Goal: Transaction & Acquisition: Book appointment/travel/reservation

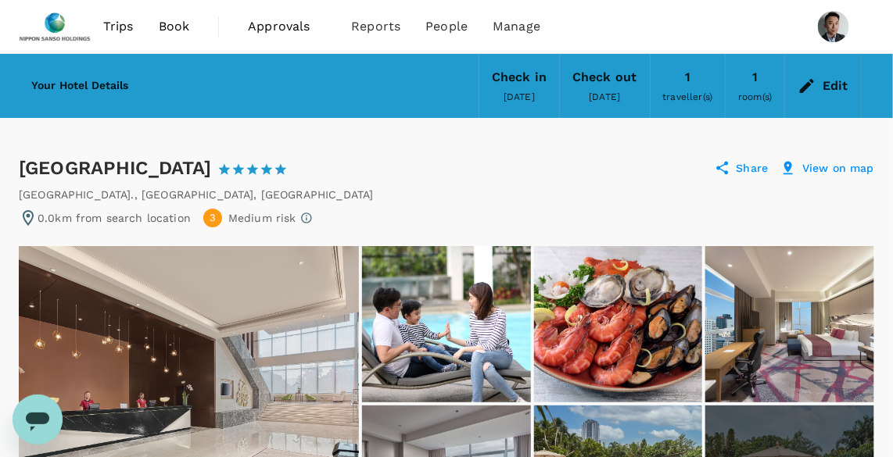
click at [828, 84] on div "Edit" at bounding box center [836, 86] width 26 height 22
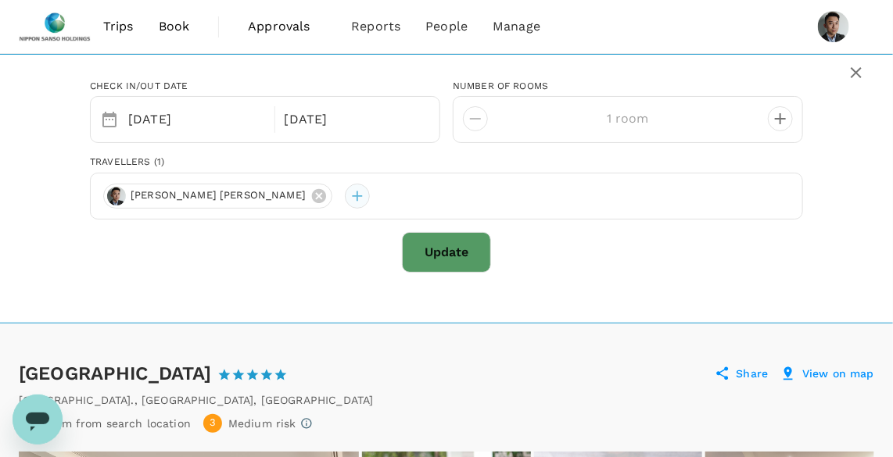
click at [345, 198] on div at bounding box center [357, 196] width 25 height 25
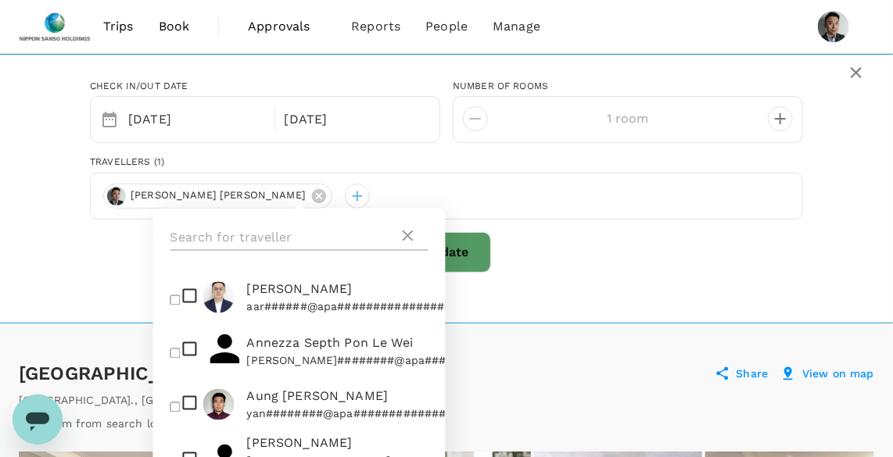
click at [307, 231] on input "text" at bounding box center [284, 238] width 228 height 25
type input "[PERSON_NAME]"
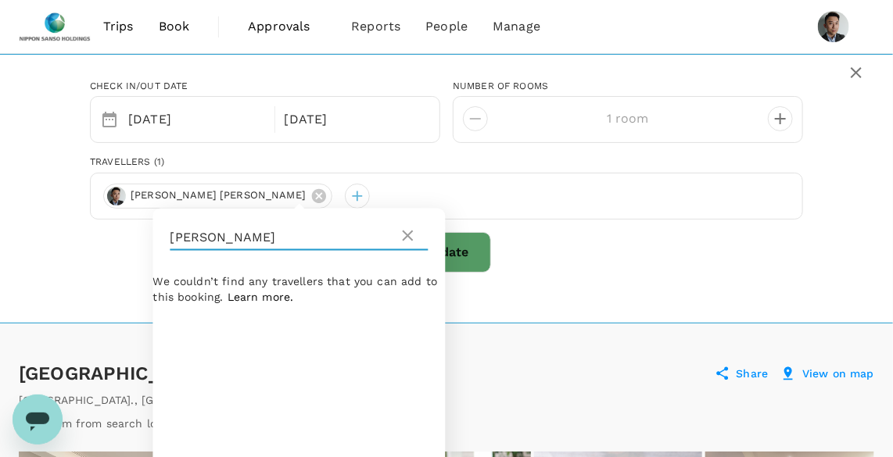
drag, startPoint x: 335, startPoint y: 237, endPoint x: 27, endPoint y: 216, distance: 308.8
click at [27, 216] on div "Check in/out date [DATE] Nov number of Rooms 1 room Travellers (1) Hong Yiap [P…" at bounding box center [446, 170] width 855 height 206
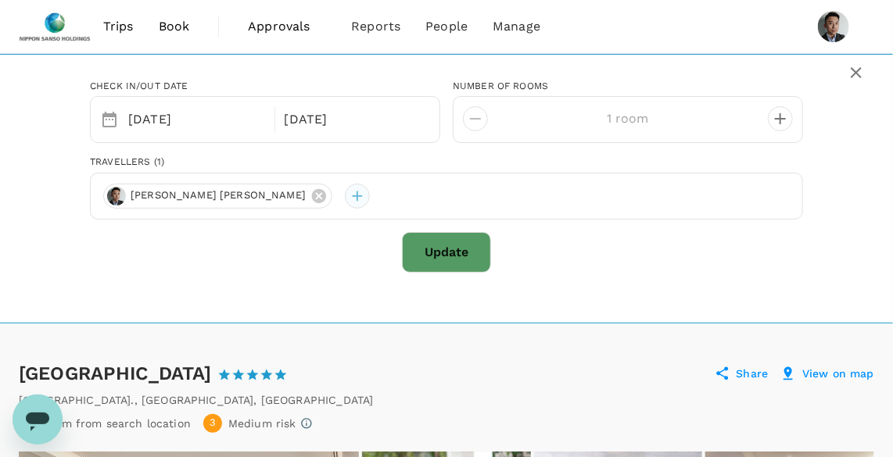
click at [345, 200] on div at bounding box center [357, 196] width 25 height 25
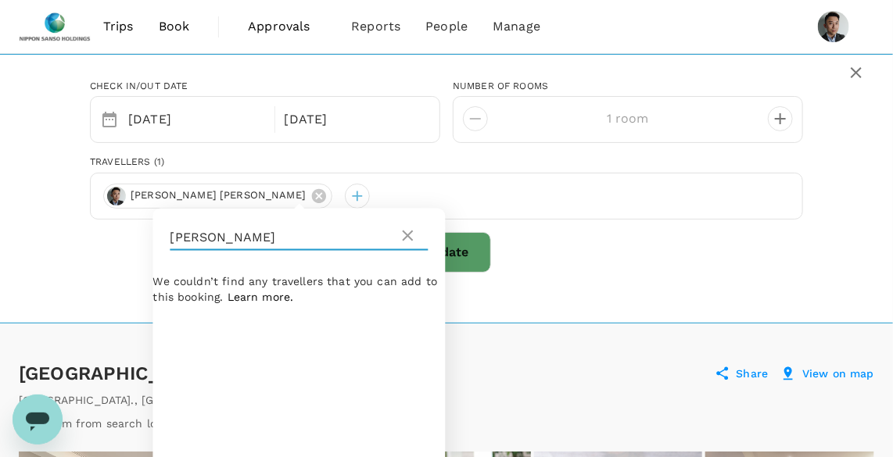
drag, startPoint x: 219, startPoint y: 245, endPoint x: 155, endPoint y: 241, distance: 64.2
click at [155, 241] on div "[PERSON_NAME]" at bounding box center [299, 238] width 292 height 59
type input "j"
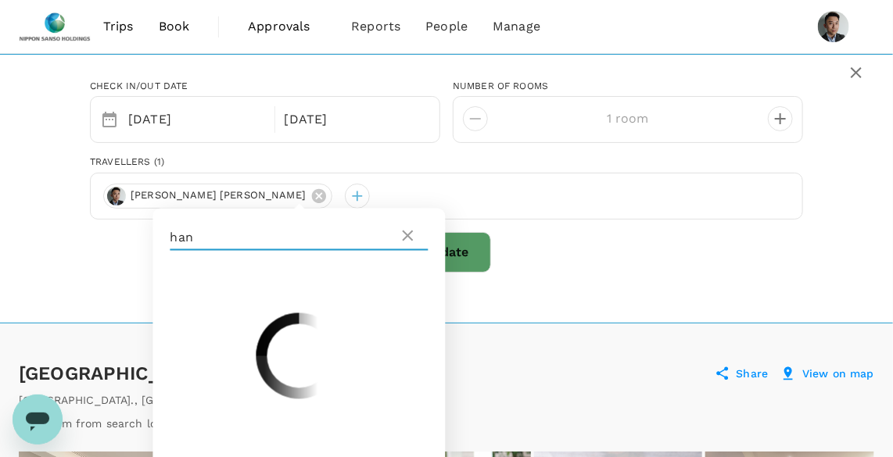
type input "[PERSON_NAME]"
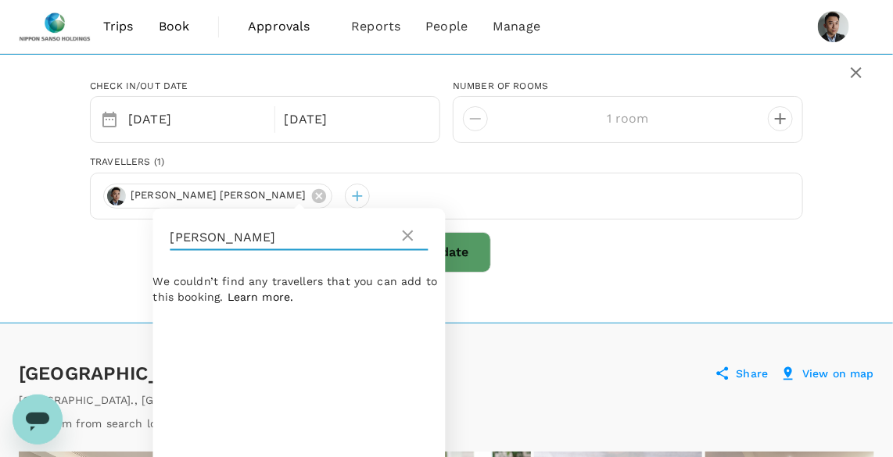
drag, startPoint x: 224, startPoint y: 231, endPoint x: 124, endPoint y: 231, distance: 100.9
click at [124, 231] on div "Check in/out date [DATE] Nov number of Rooms 1 room Travellers (1) [PERSON_NAME…" at bounding box center [446, 170] width 751 height 206
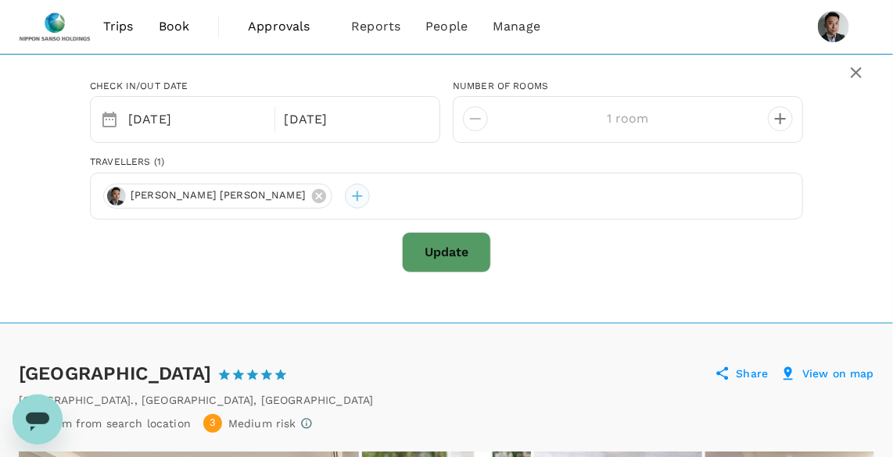
click at [345, 188] on div at bounding box center [357, 196] width 25 height 25
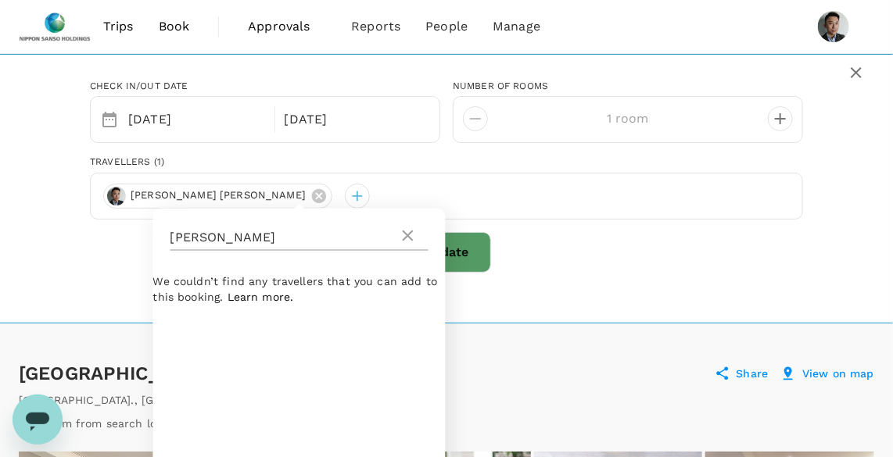
click at [405, 240] on icon at bounding box center [408, 236] width 11 height 11
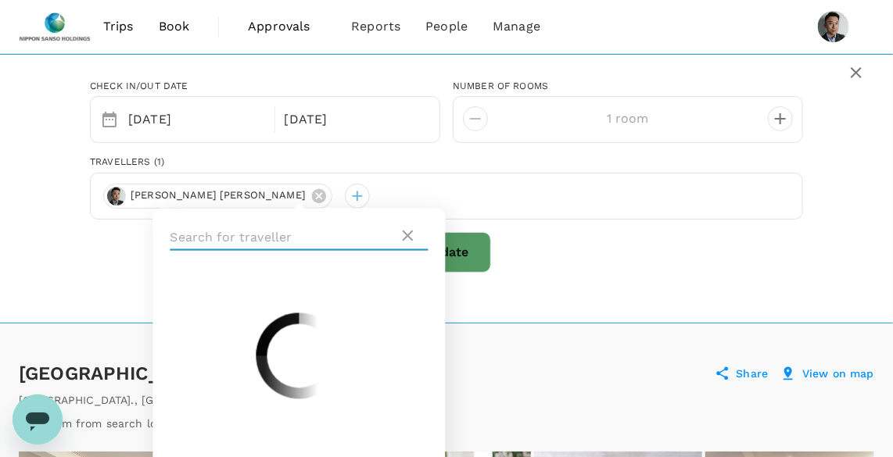
click at [346, 239] on input "text" at bounding box center [284, 238] width 228 height 25
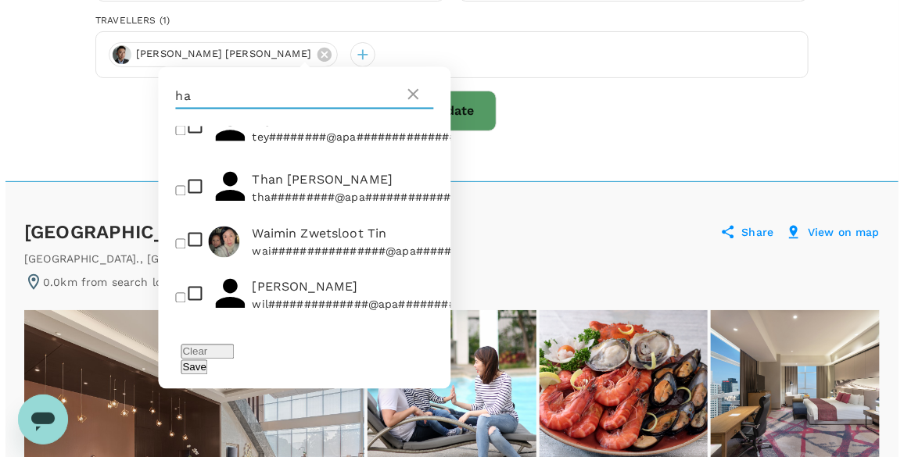
scroll to position [2229, 0]
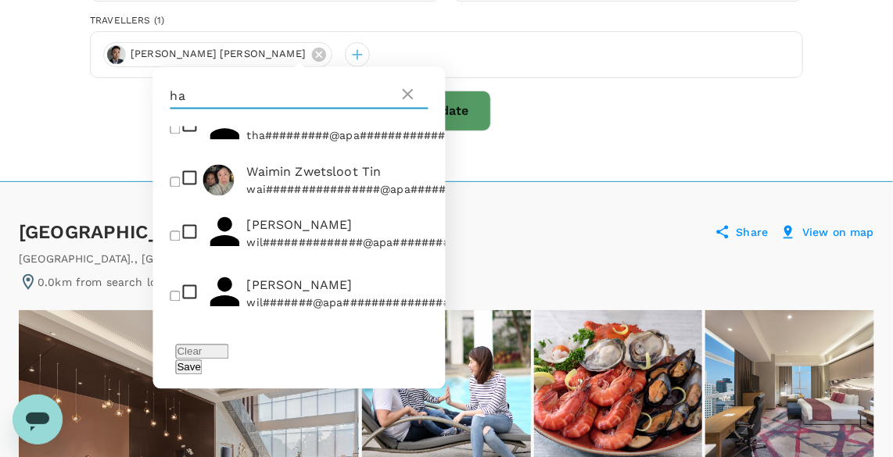
type input "ha"
click at [177, 351] on input "checkbox" at bounding box center [175, 356] width 10 height 10
checkbox input "true"
click at [203, 360] on button "Save" at bounding box center [189, 367] width 27 height 15
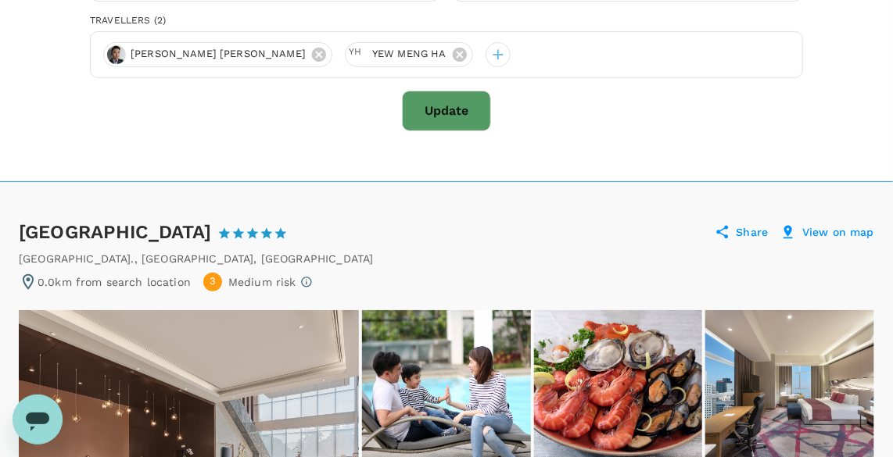
click at [446, 114] on button "Update" at bounding box center [446, 111] width 89 height 41
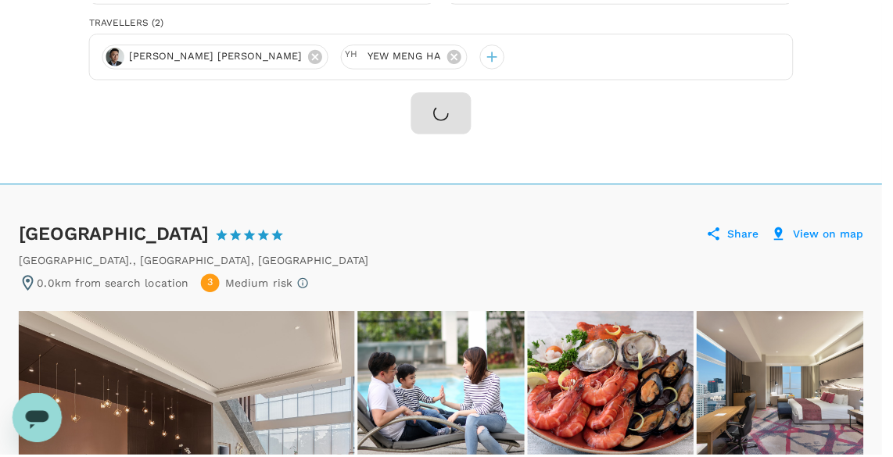
scroll to position [0, 0]
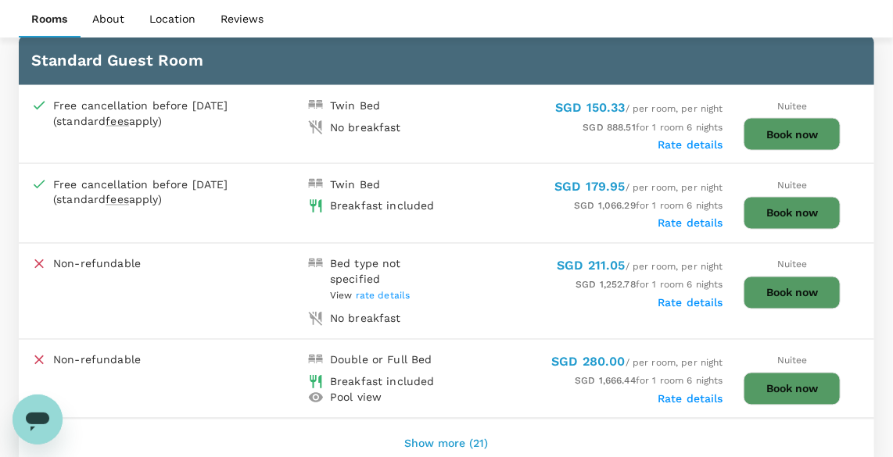
scroll to position [1066, 0]
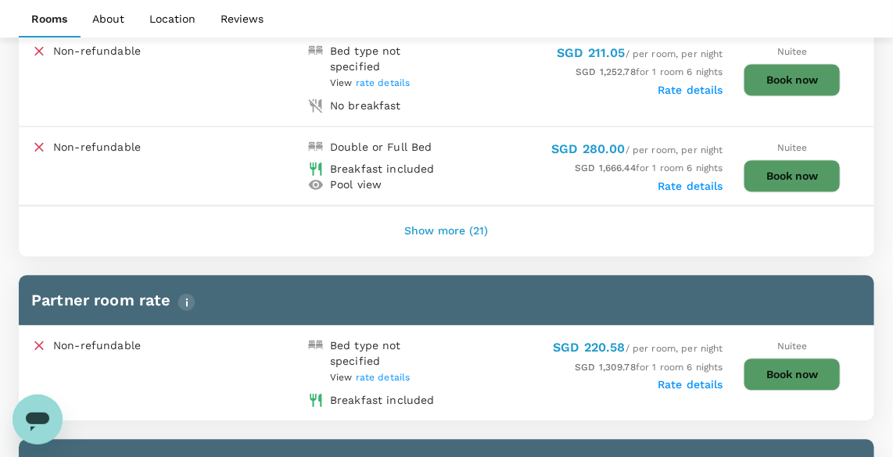
click at [441, 214] on button "Show more (21)" at bounding box center [446, 232] width 127 height 38
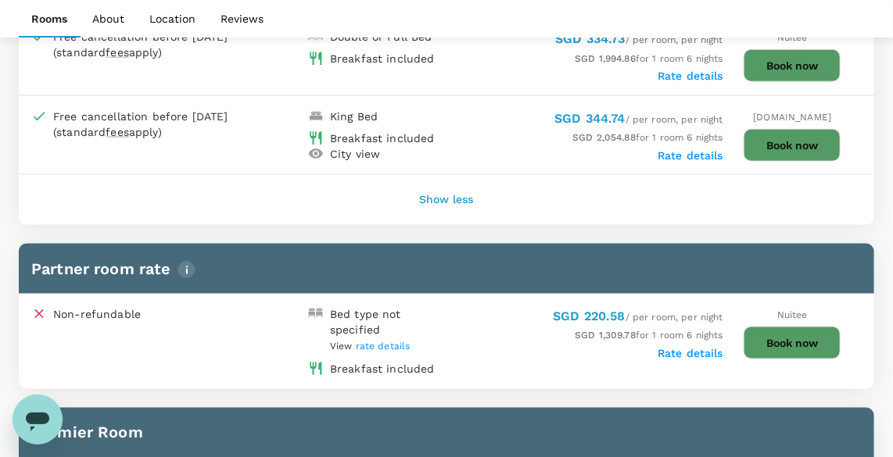
scroll to position [2843, 0]
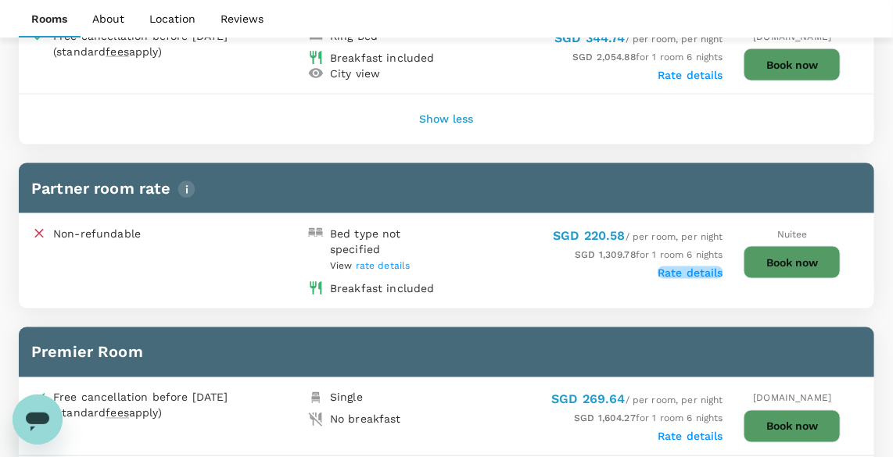
click at [694, 267] on label "Rate details" at bounding box center [691, 273] width 66 height 13
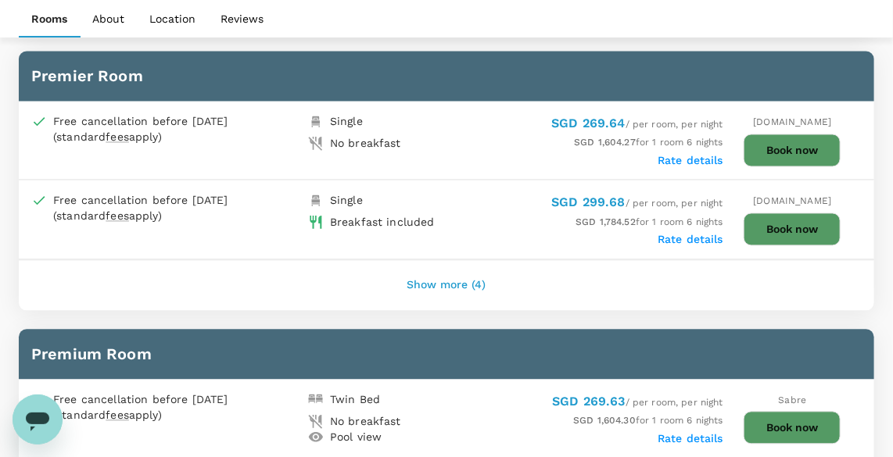
scroll to position [3127, 0]
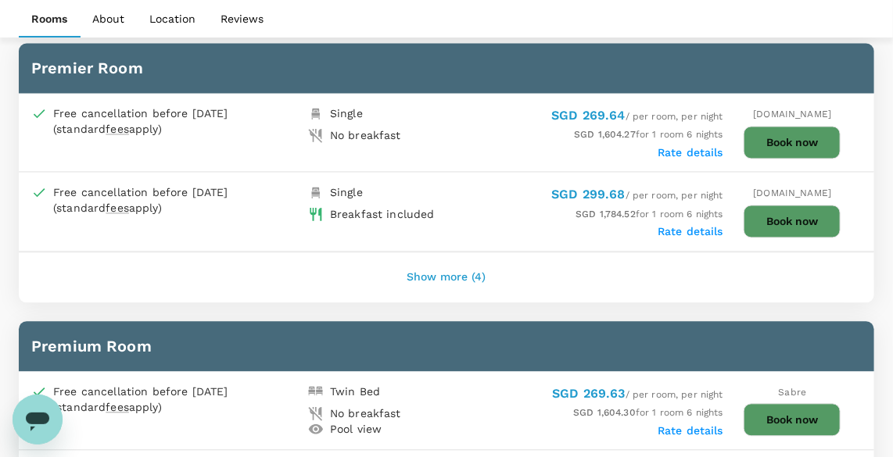
click at [417, 260] on button "Show more (4)" at bounding box center [446, 279] width 123 height 38
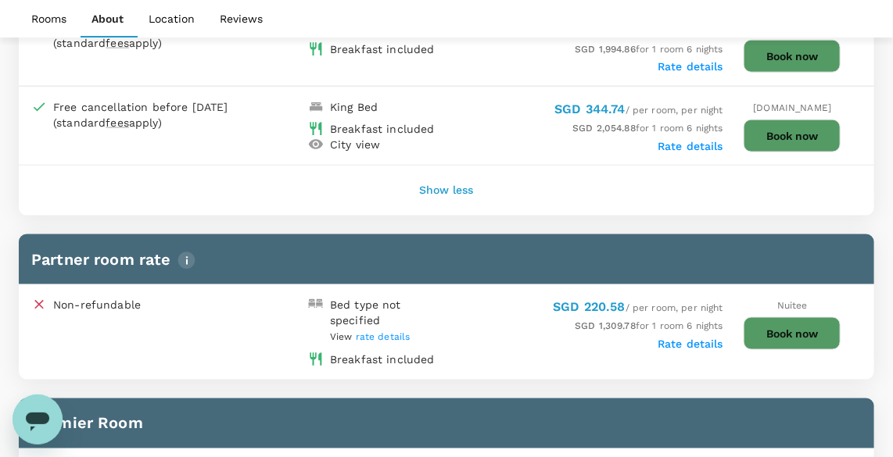
scroll to position [3056, 0]
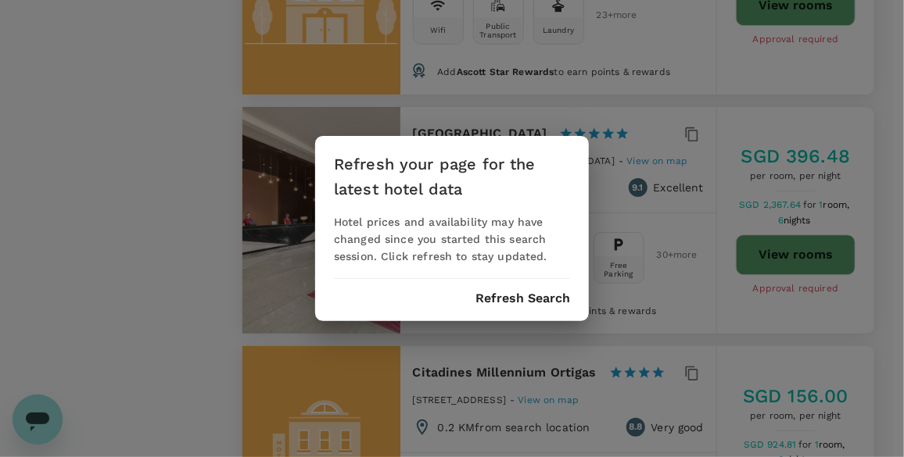
click at [529, 299] on button "Refresh Search" at bounding box center [522, 299] width 95 height 14
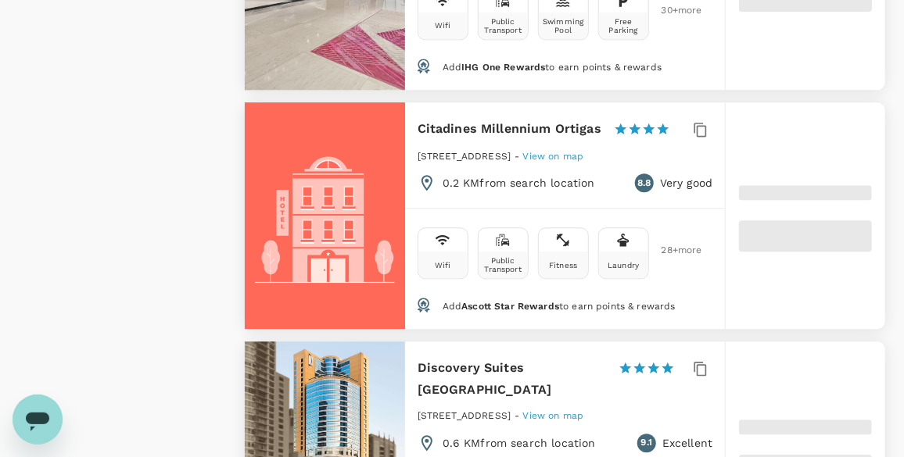
type input "17.23"
